Goal: Transaction & Acquisition: Download file/media

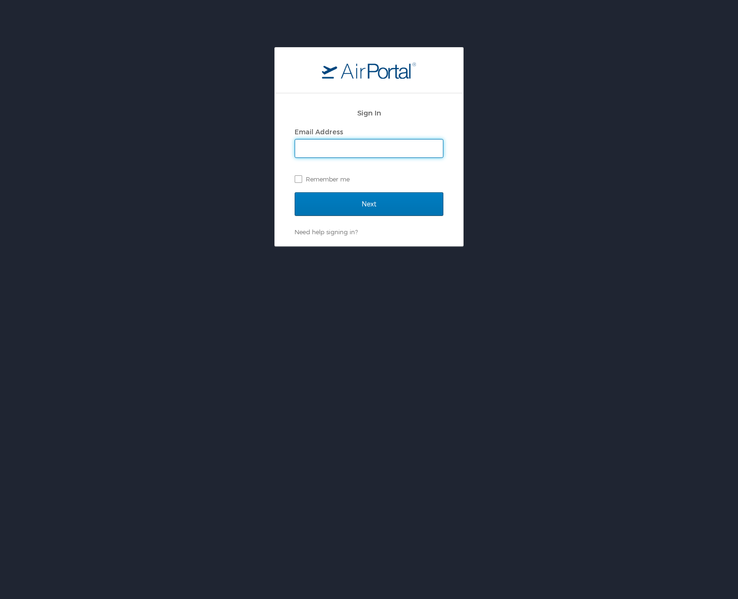
click at [360, 151] on input "Email Address" at bounding box center [369, 148] width 148 height 18
click at [397, 81] on div at bounding box center [369, 71] width 188 height 46
click at [389, 144] on input "Email Address" at bounding box center [369, 148] width 148 height 18
click at [341, 150] on input "Email Address" at bounding box center [369, 148] width 148 height 18
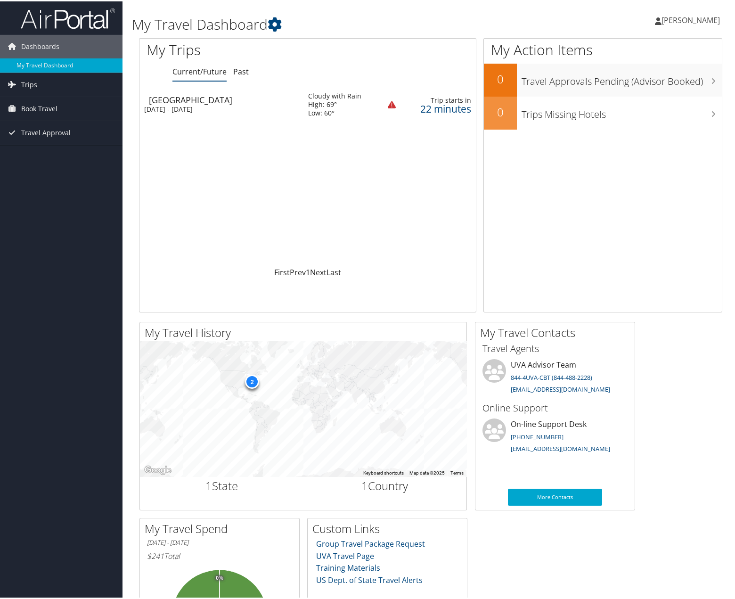
click at [201, 105] on div "[DATE] - [DATE]" at bounding box center [219, 108] width 150 height 8
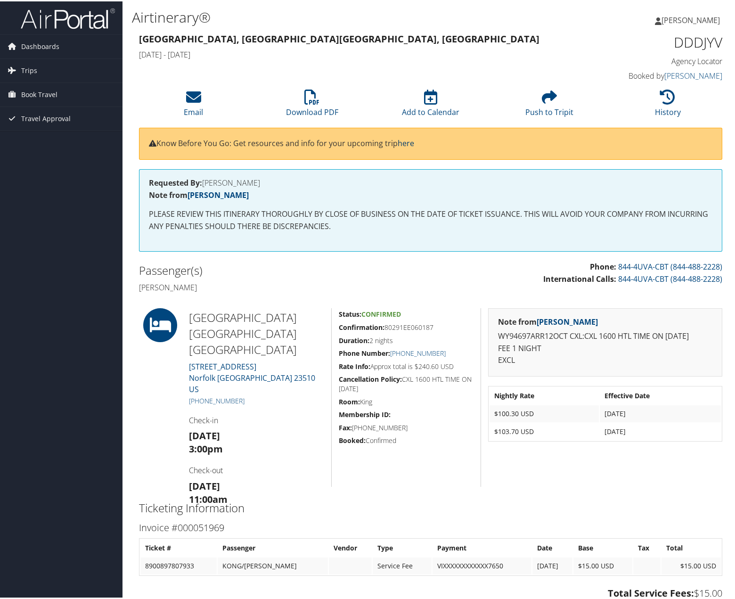
click at [414, 139] on link "here" at bounding box center [405, 142] width 16 height 10
click at [314, 109] on link "Download PDF" at bounding box center [312, 104] width 52 height 23
